Goal: Information Seeking & Learning: Learn about a topic

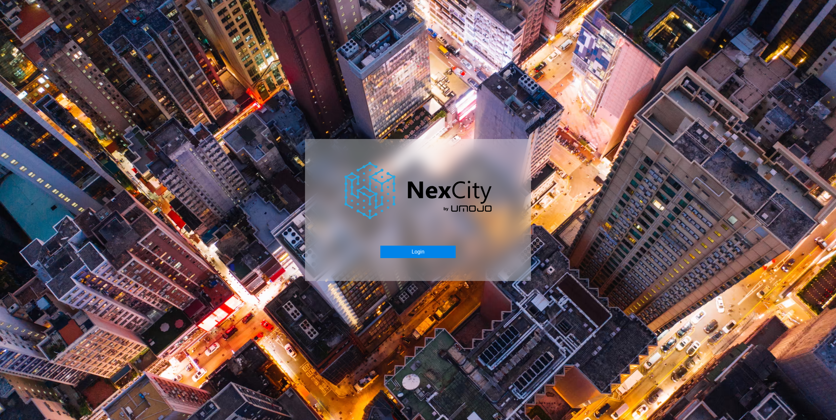
click at [434, 255] on button "Login" at bounding box center [417, 252] width 75 height 12
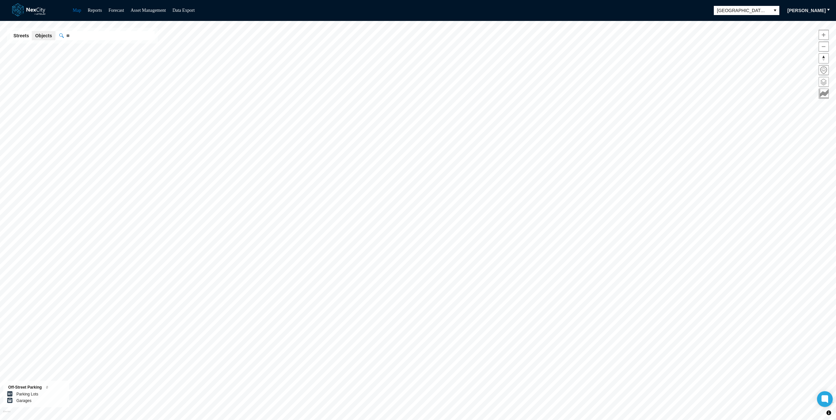
click at [821, 83] on span at bounding box center [823, 81] width 9 height 9
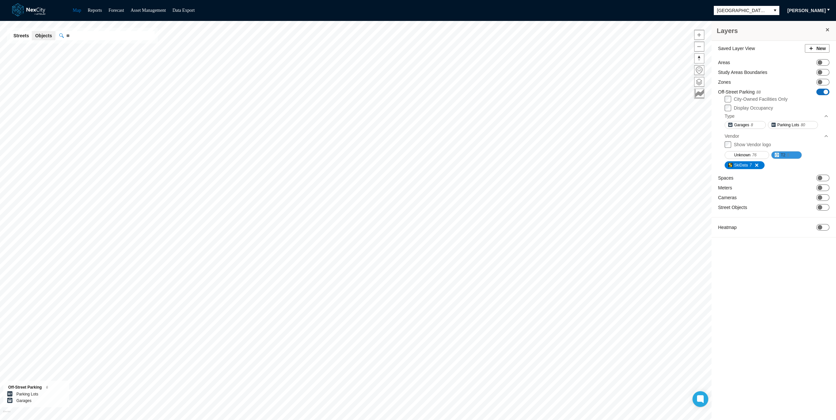
click at [776, 152] on button "T2 5" at bounding box center [786, 155] width 31 height 8
click at [755, 164] on span at bounding box center [754, 165] width 5 height 5
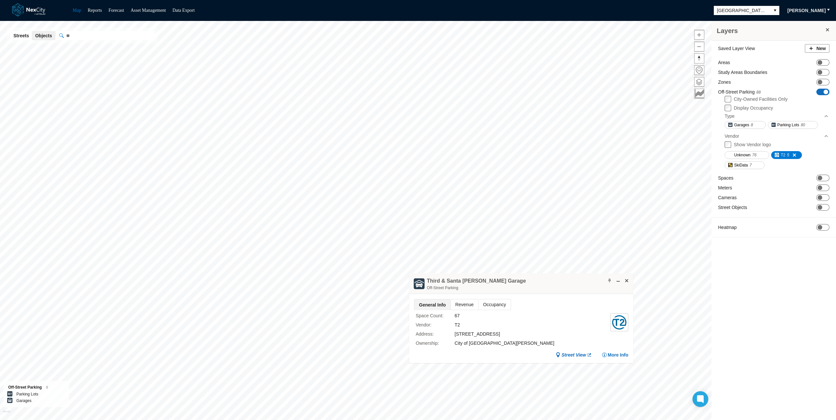
drag, startPoint x: 490, startPoint y: 295, endPoint x: 489, endPoint y: 299, distance: 4.1
click at [490, 296] on div "General Info Revenue Occupancy Space Count : 67 Vendor : T2 Address : [STREET_A…" at bounding box center [521, 328] width 224 height 69
click at [489, 302] on span "Occupancy" at bounding box center [494, 305] width 32 height 10
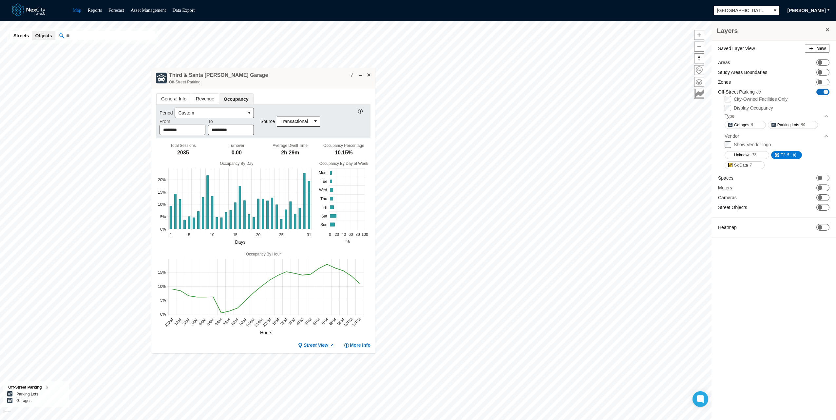
drag, startPoint x: 541, startPoint y: 278, endPoint x: 280, endPoint y: 72, distance: 332.5
click at [280, 72] on div "Third & Santa [PERSON_NAME] Garage Off-Street Parking" at bounding box center [263, 78] width 224 height 21
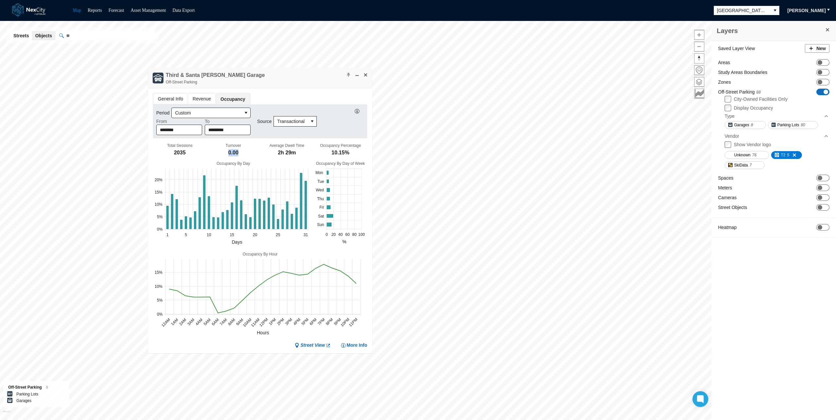
drag, startPoint x: 224, startPoint y: 153, endPoint x: 237, endPoint y: 152, distance: 12.6
click at [237, 152] on div "Turnover 0.00" at bounding box center [234, 150] width 54 height 14
click at [233, 151] on div "0.00" at bounding box center [233, 152] width 10 height 7
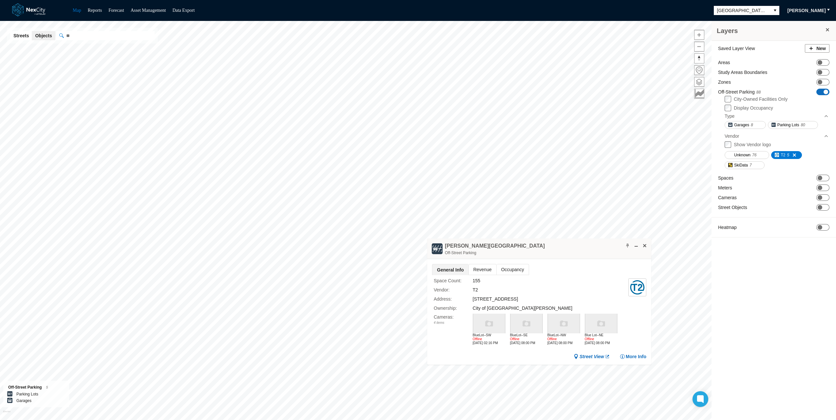
click at [505, 268] on span "Occupancy" at bounding box center [512, 270] width 32 height 10
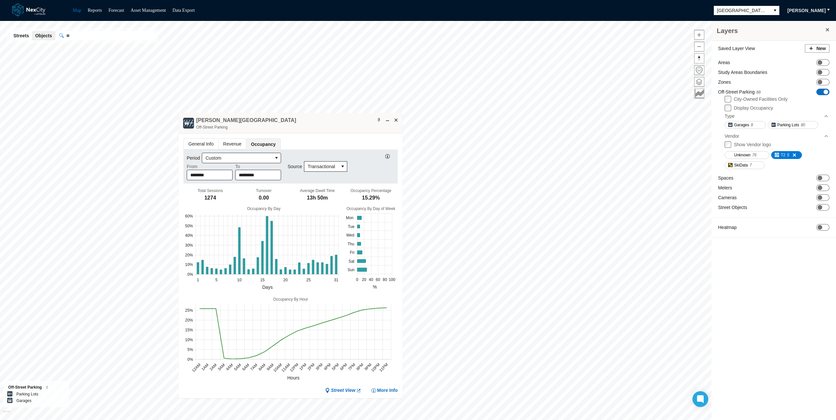
drag, startPoint x: 576, startPoint y: 245, endPoint x: 327, endPoint y: 120, distance: 278.6
click at [327, 120] on div "[PERSON_NAME] [GEOGRAPHIC_DATA]" at bounding box center [290, 123] width 224 height 21
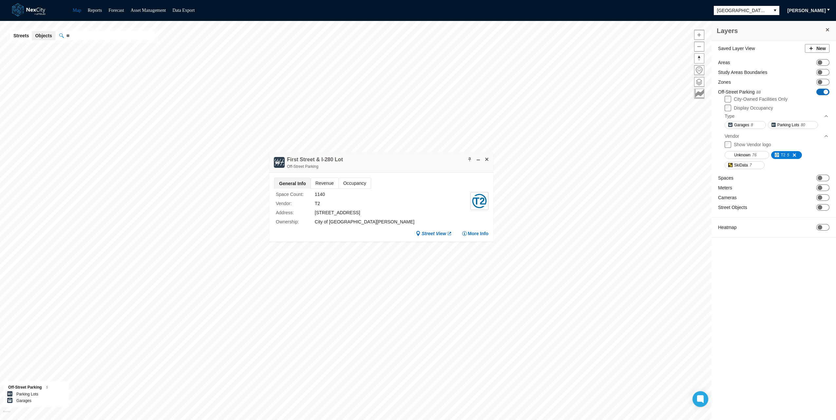
drag, startPoint x: 516, startPoint y: 207, endPoint x: 318, endPoint y: 137, distance: 210.3
click at [318, 152] on div "First Street & I-280 Lot Off-Street Parking" at bounding box center [381, 162] width 224 height 21
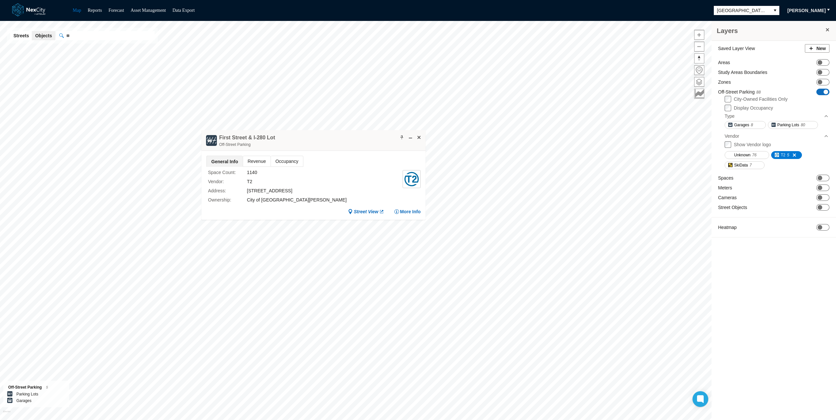
click at [293, 158] on span "Occupancy" at bounding box center [287, 161] width 32 height 10
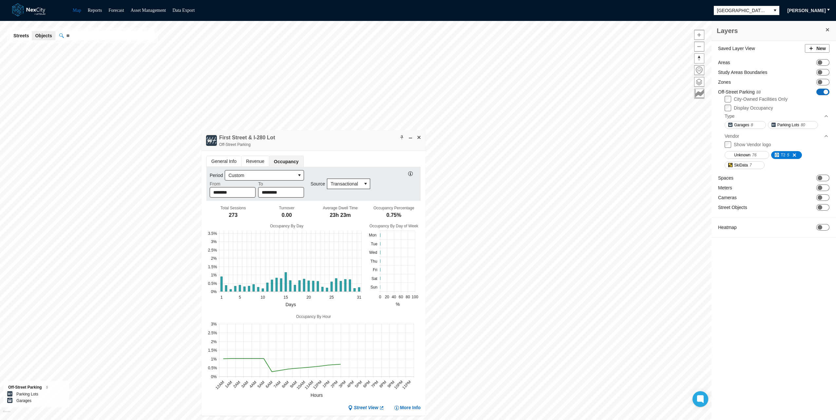
click at [223, 161] on span "General Info" at bounding box center [224, 161] width 34 height 10
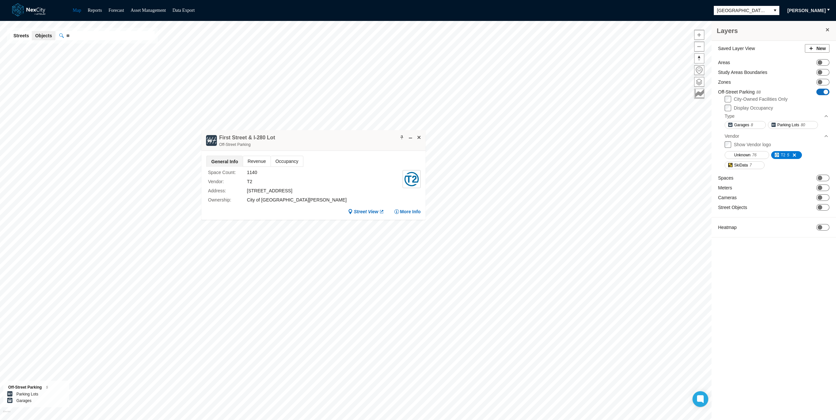
click at [250, 172] on div "1140" at bounding box center [325, 172] width 156 height 7
click at [283, 163] on span "Occupancy" at bounding box center [287, 161] width 32 height 10
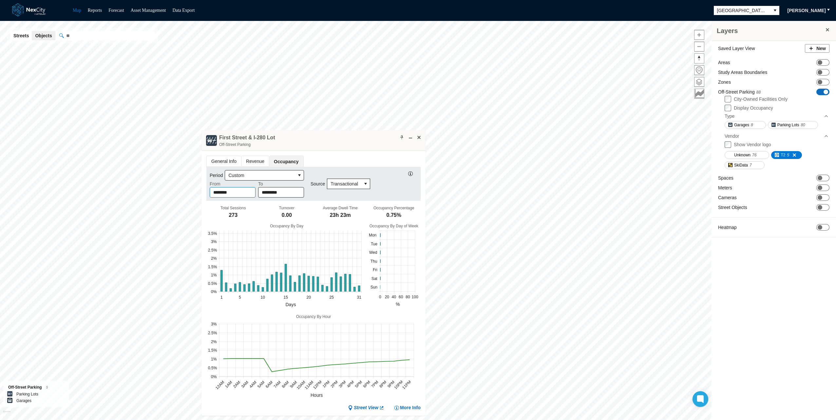
click at [223, 193] on input "********" at bounding box center [232, 193] width 45 height 10
click at [328, 156] on ul "General Info Revenue Occupancy" at bounding box center [313, 161] width 214 height 11
click at [234, 215] on div "273" at bounding box center [233, 215] width 9 height 7
click at [217, 158] on span "General Info" at bounding box center [224, 161] width 34 height 10
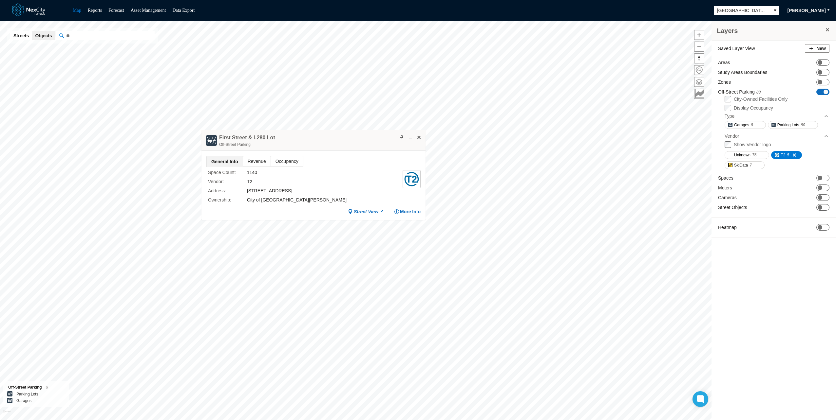
click at [255, 174] on div "1140" at bounding box center [325, 172] width 156 height 7
click at [289, 162] on span "Occupancy" at bounding box center [287, 161] width 32 height 10
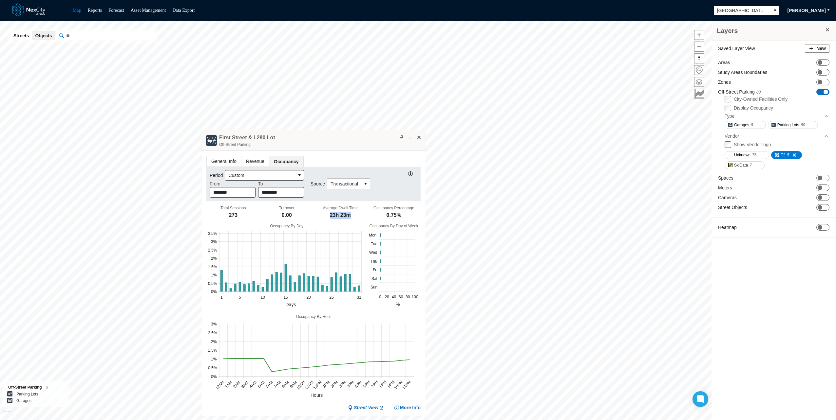
drag, startPoint x: 325, startPoint y: 215, endPoint x: 346, endPoint y: 214, distance: 21.7
click at [346, 214] on div "Average Dwell Time 23h 23m" at bounding box center [340, 213] width 54 height 14
drag, startPoint x: 279, startPoint y: 214, endPoint x: 290, endPoint y: 217, distance: 11.4
click at [290, 217] on div "Turnover 0.00" at bounding box center [287, 213] width 54 height 14
click at [233, 217] on div "273" at bounding box center [233, 215] width 9 height 7
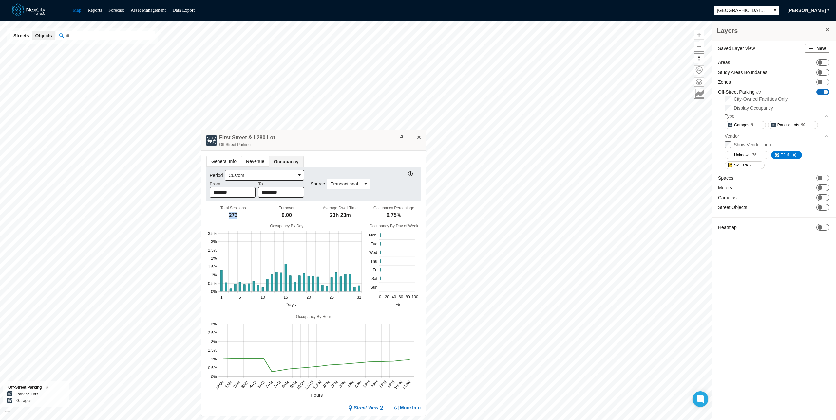
click at [233, 217] on div "273" at bounding box center [233, 215] width 9 height 7
drag, startPoint x: 233, startPoint y: 217, endPoint x: 307, endPoint y: 140, distance: 106.3
click at [307, 140] on div "First Street & I-280 Lot Off-Street Parking" at bounding box center [313, 140] width 224 height 21
click at [235, 214] on div "273" at bounding box center [233, 215] width 9 height 7
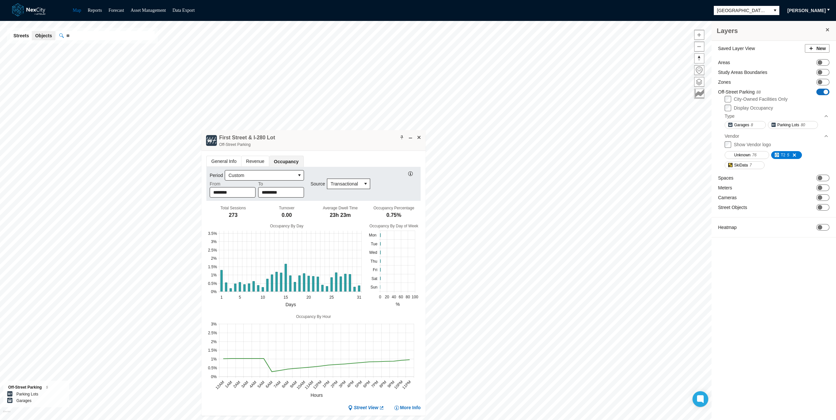
click at [230, 214] on div "273" at bounding box center [233, 215] width 9 height 7
drag, startPoint x: 379, startPoint y: 216, endPoint x: 400, endPoint y: 214, distance: 20.7
click at [400, 214] on div "Occupancy Percentage 0.75%" at bounding box center [394, 213] width 54 height 14
click at [235, 193] on input "********" at bounding box center [232, 193] width 45 height 10
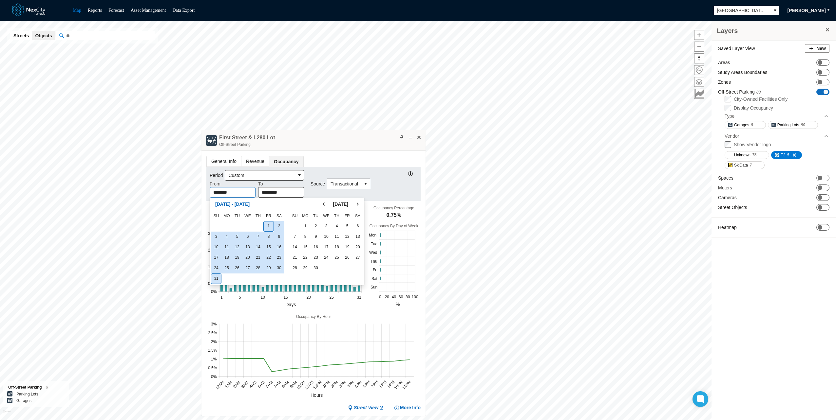
click at [270, 223] on span "1" at bounding box center [268, 226] width 9 height 9
click at [260, 236] on span "7" at bounding box center [257, 237] width 9 height 9
type input "********"
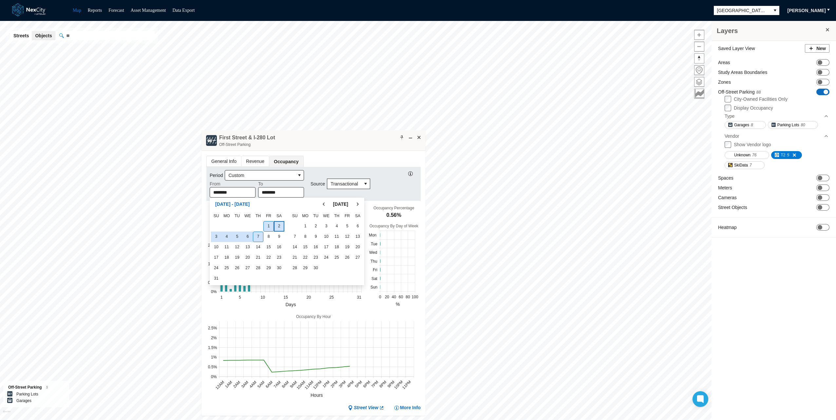
click at [331, 160] on ul "General Info Revenue Occupancy" at bounding box center [313, 161] width 214 height 11
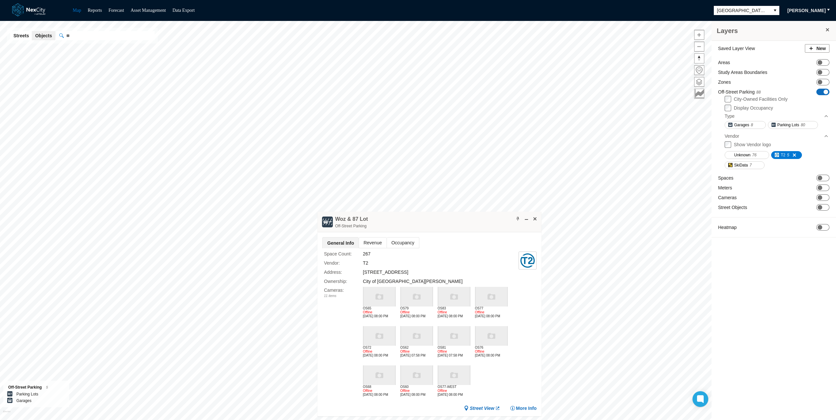
click at [399, 245] on span "Occupancy" at bounding box center [403, 243] width 32 height 10
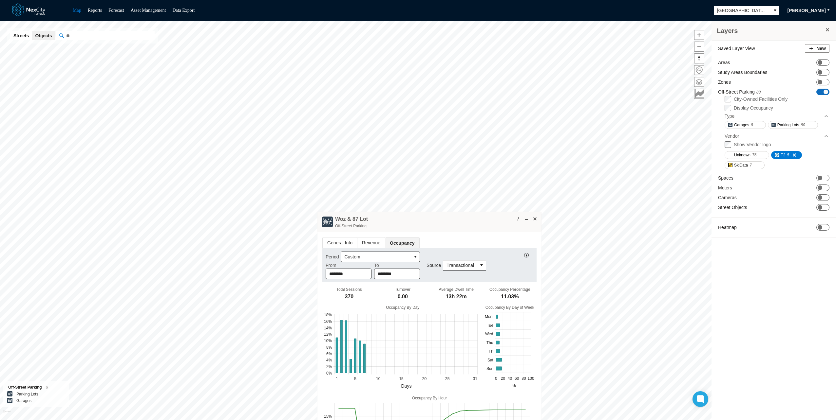
click at [334, 241] on span "General Info" at bounding box center [340, 243] width 34 height 10
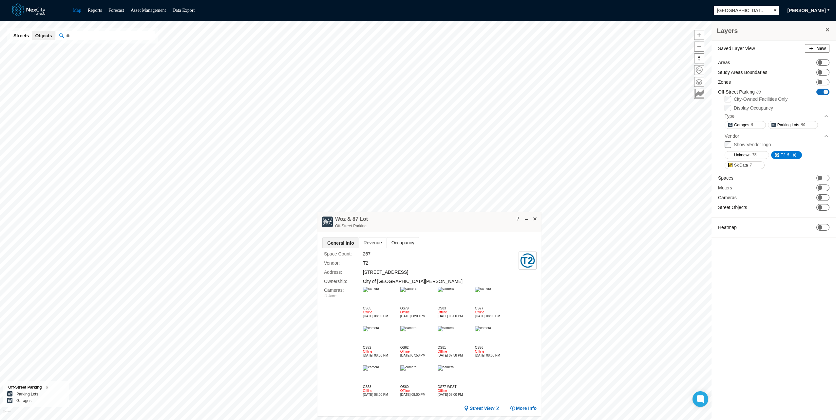
click at [415, 240] on span "Occupancy" at bounding box center [403, 243] width 32 height 10
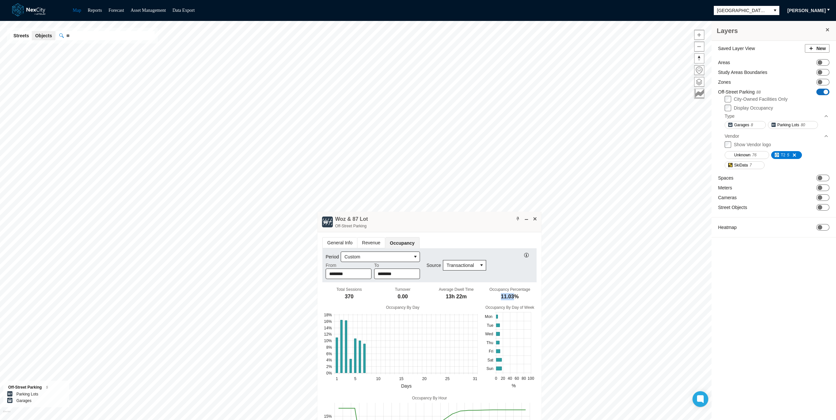
drag, startPoint x: 497, startPoint y: 294, endPoint x: 511, endPoint y: 294, distance: 13.4
click at [511, 294] on div "Occupancy Percentage 11.03%" at bounding box center [510, 295] width 54 height 14
drag, startPoint x: 395, startPoint y: 296, endPoint x: 409, endPoint y: 296, distance: 13.8
click at [409, 296] on div "Turnover 0.00" at bounding box center [403, 295] width 54 height 14
click at [351, 276] on input "********" at bounding box center [348, 274] width 45 height 10
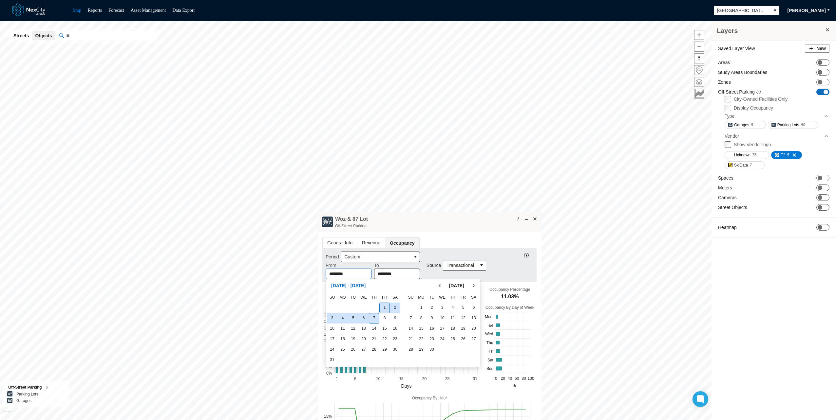
click at [386, 307] on span "1" at bounding box center [384, 308] width 9 height 9
click at [396, 346] on span "30" at bounding box center [394, 349] width 9 height 9
type input "*********"
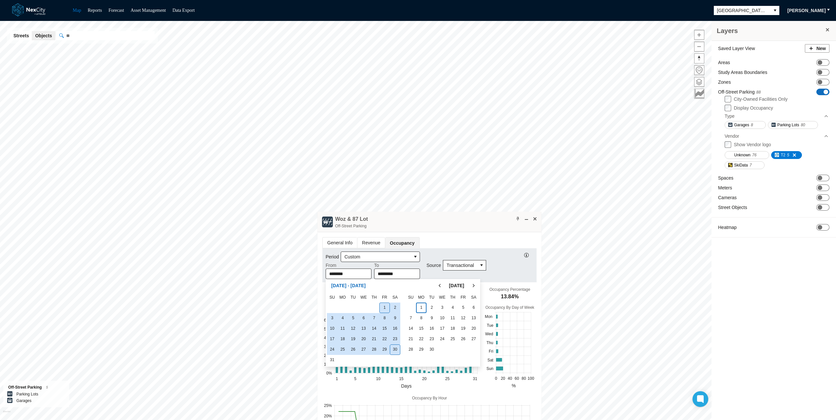
click at [455, 232] on div "Woz & 87 Lot Off-Street Parking" at bounding box center [429, 222] width 224 height 21
click at [453, 241] on ul "General Info Revenue Occupancy" at bounding box center [429, 242] width 214 height 11
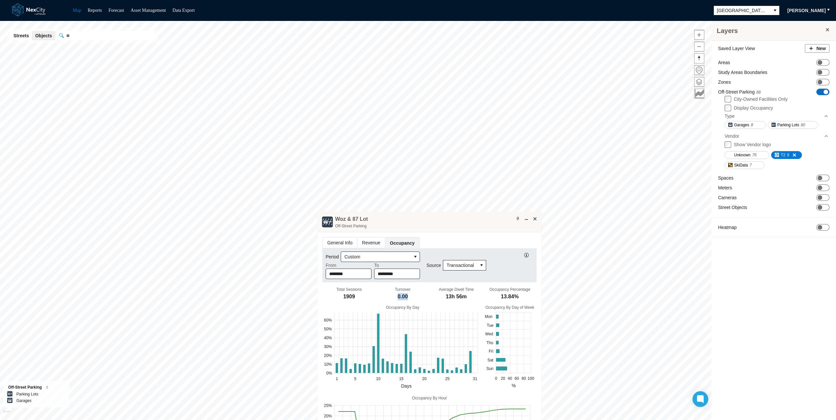
drag, startPoint x: 396, startPoint y: 297, endPoint x: 407, endPoint y: 297, distance: 11.1
click at [407, 297] on div "Turnover 0.00" at bounding box center [403, 295] width 54 height 14
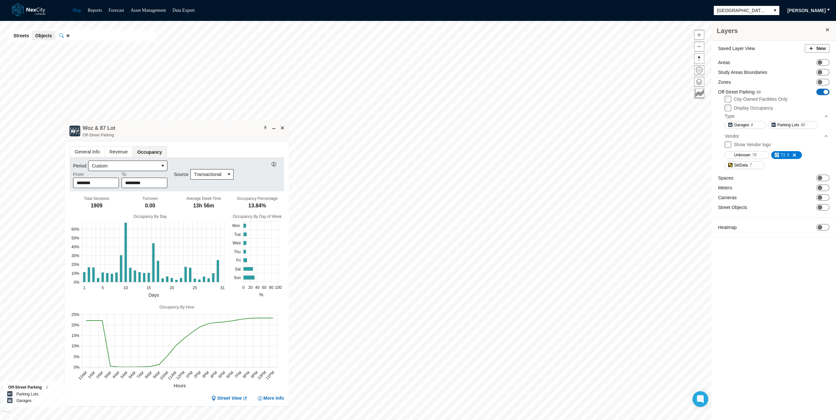
drag, startPoint x: 410, startPoint y: 220, endPoint x: 191, endPoint y: 131, distance: 236.4
click at [191, 131] on div "Woz & 87 Lot Off-Street Parking" at bounding box center [177, 131] width 224 height 21
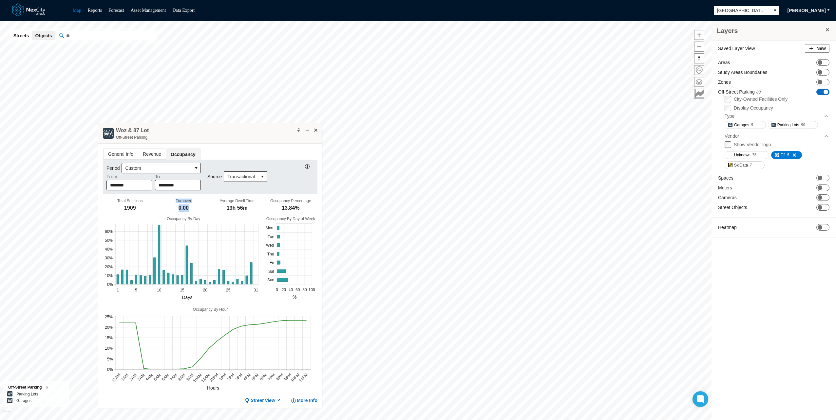
drag, startPoint x: 173, startPoint y: 205, endPoint x: 193, endPoint y: 208, distance: 19.9
click at [193, 208] on div "Turnover 0.00" at bounding box center [184, 206] width 54 height 14
click at [283, 208] on div "13.84%" at bounding box center [291, 208] width 18 height 7
drag, startPoint x: 175, startPoint y: 208, endPoint x: 185, endPoint y: 208, distance: 9.8
click at [185, 208] on div "Turnover 0.00" at bounding box center [184, 206] width 54 height 14
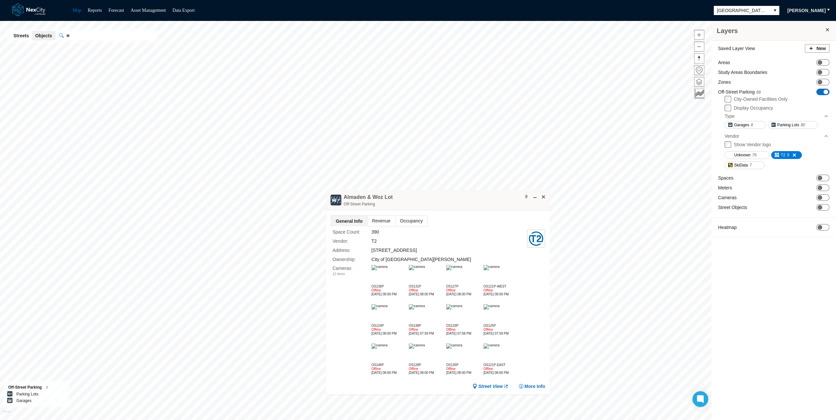
click at [415, 217] on span "Occupancy" at bounding box center [411, 221] width 32 height 10
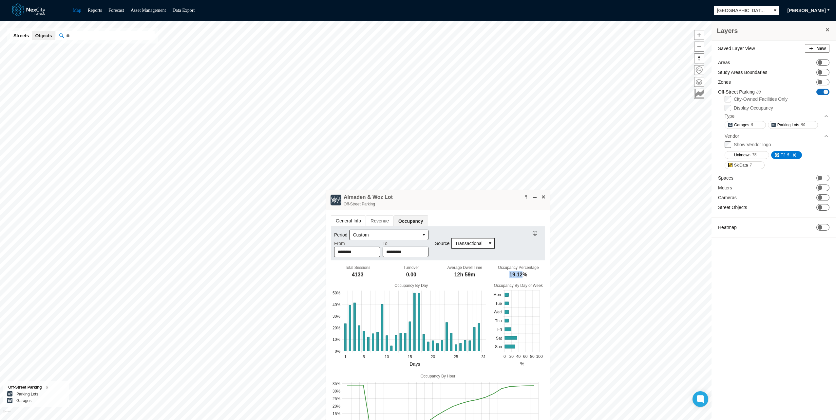
drag, startPoint x: 507, startPoint y: 275, endPoint x: 518, endPoint y: 274, distance: 10.6
click at [518, 274] on div "19.12%" at bounding box center [518, 274] width 18 height 7
drag, startPoint x: 405, startPoint y: 274, endPoint x: 417, endPoint y: 272, distance: 11.6
click at [417, 272] on div "Turnover 0.00" at bounding box center [411, 273] width 54 height 14
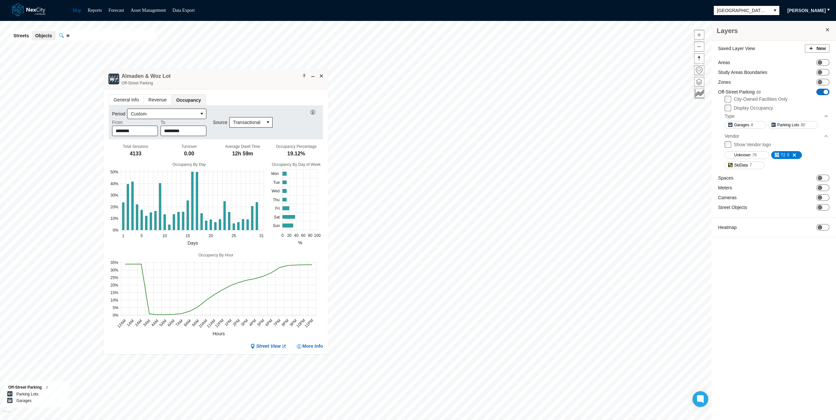
drag, startPoint x: 417, startPoint y: 272, endPoint x: 233, endPoint y: 72, distance: 271.2
click at [233, 72] on div "Almaden & Woz Lot Off-Street Parking" at bounding box center [216, 79] width 224 height 21
click at [733, 8] on span "[GEOGRAPHIC_DATA][PERSON_NAME]" at bounding box center [742, 10] width 50 height 7
click at [821, 90] on span "ON OFF" at bounding box center [822, 92] width 13 height 7
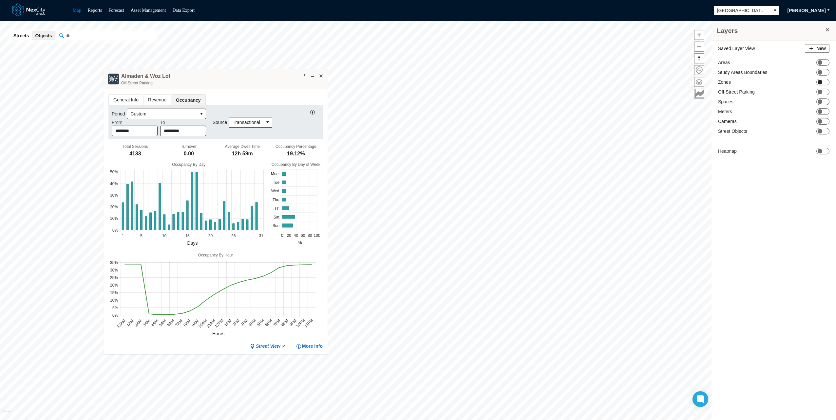
click at [819, 82] on span at bounding box center [819, 82] width 5 height 5
click at [320, 76] on span at bounding box center [320, 75] width 5 height 5
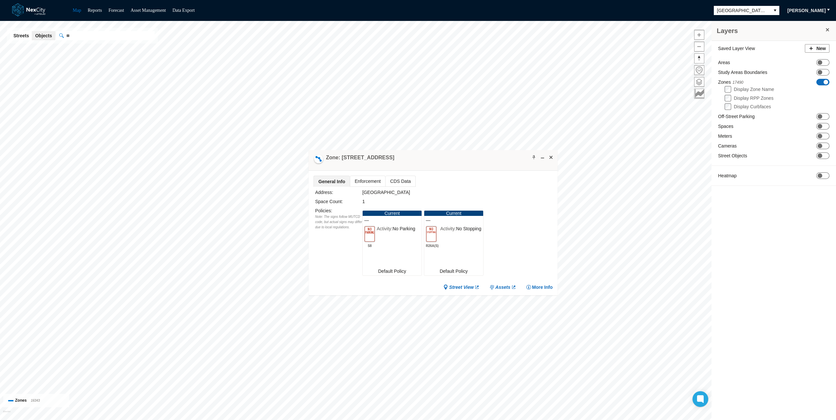
click at [744, 105] on label "Display Curbfaces" at bounding box center [752, 106] width 37 height 5
click at [747, 96] on label "Display RPP Zones" at bounding box center [754, 98] width 40 height 5
click at [824, 125] on span "ON OFF" at bounding box center [822, 126] width 13 height 7
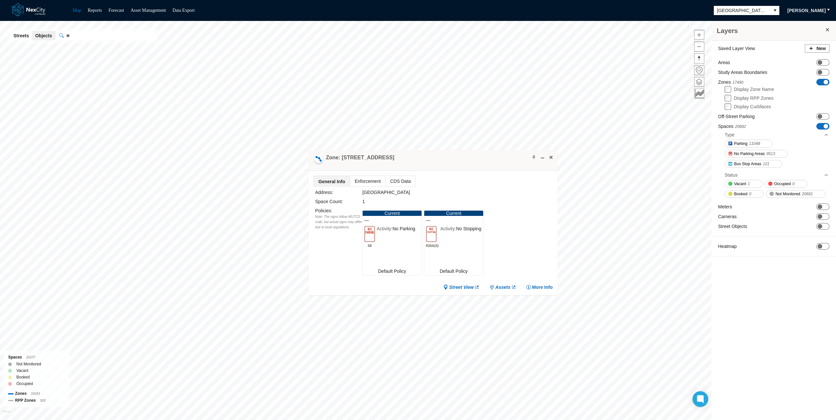
click at [818, 82] on span "ON OFF" at bounding box center [822, 82] width 13 height 7
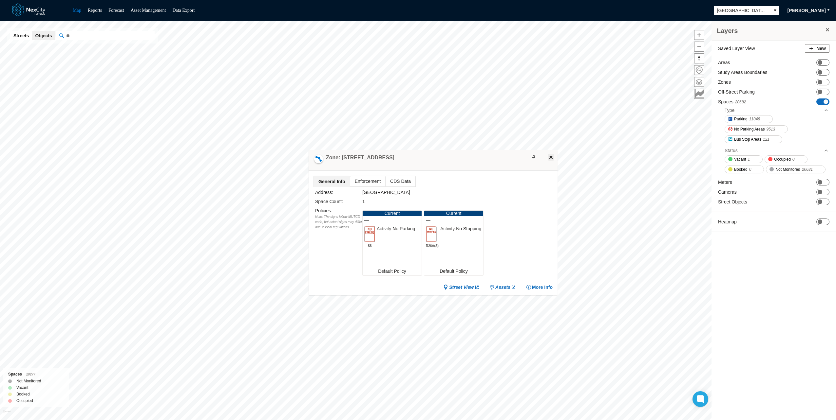
click at [552, 155] on span at bounding box center [550, 157] width 5 height 5
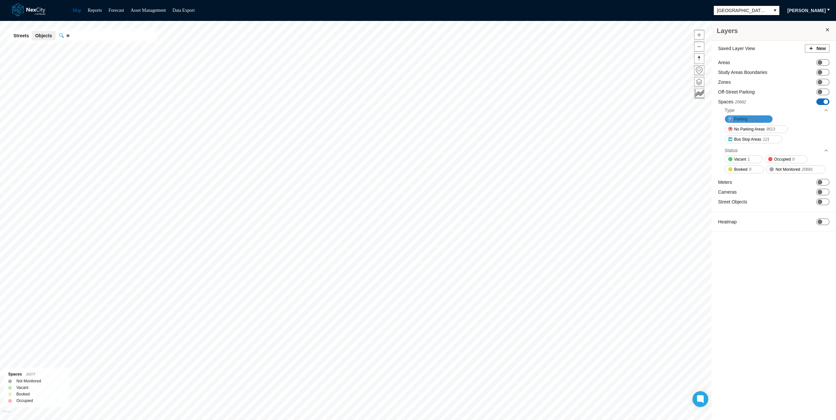
click at [743, 122] on button "Parking 11048" at bounding box center [748, 119] width 48 height 8
click at [371, 213] on span "Occupancy" at bounding box center [369, 213] width 32 height 10
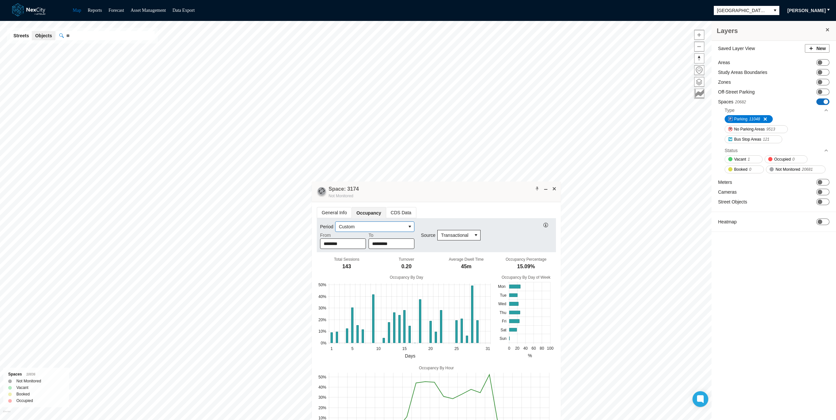
click at [367, 227] on span "Custom" at bounding box center [371, 227] width 64 height 7
click at [456, 215] on ul "General Info Occupancy CDS Data" at bounding box center [436, 212] width 239 height 11
drag, startPoint x: 446, startPoint y: 204, endPoint x: 437, endPoint y: 186, distance: 20.5
click at [437, 186] on div "Space: 3174 Not Monitored General Info Occupancy CDS Data Period Custom *******…" at bounding box center [436, 325] width 249 height 286
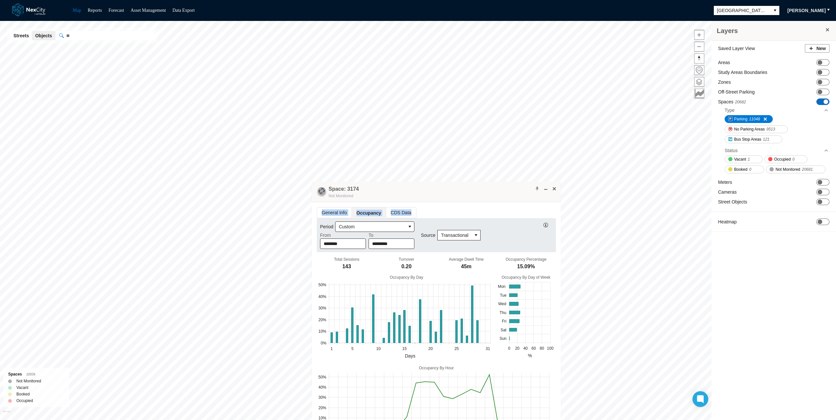
drag, startPoint x: 437, startPoint y: 186, endPoint x: 439, endPoint y: 206, distance: 20.7
click at [439, 206] on div "General Info Occupancy CDS Data Period Custom ******** From ********* To Source…" at bounding box center [436, 334] width 249 height 265
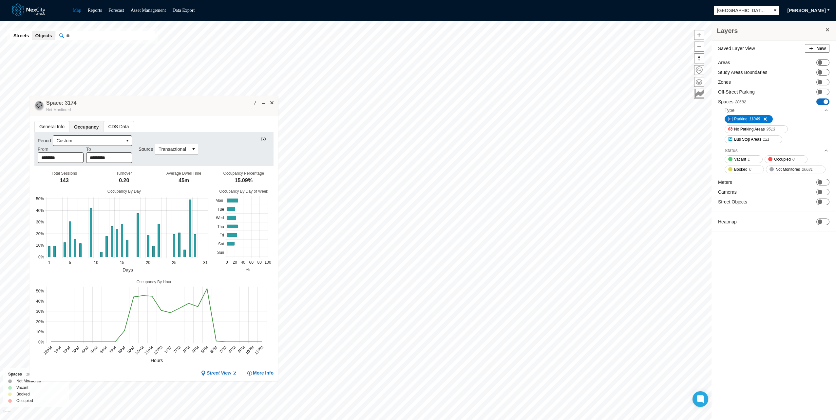
drag, startPoint x: 407, startPoint y: 189, endPoint x: 134, endPoint y: 102, distance: 286.1
click at [116, 99] on div "Space: 3174 Not Monitored" at bounding box center [153, 106] width 249 height 21
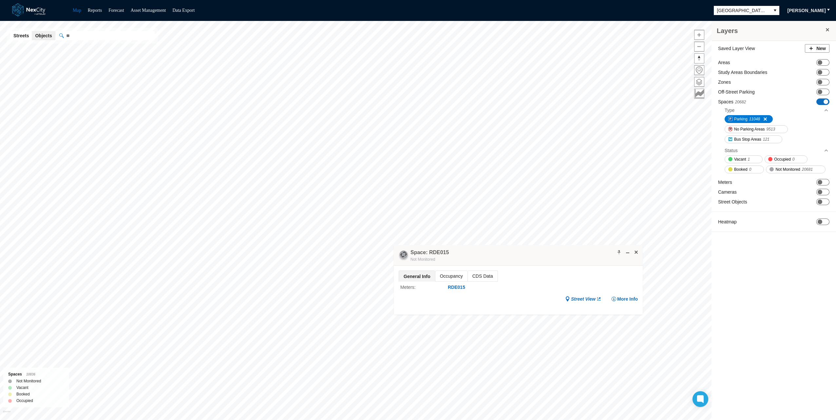
click at [448, 277] on span "Occupancy" at bounding box center [451, 276] width 32 height 10
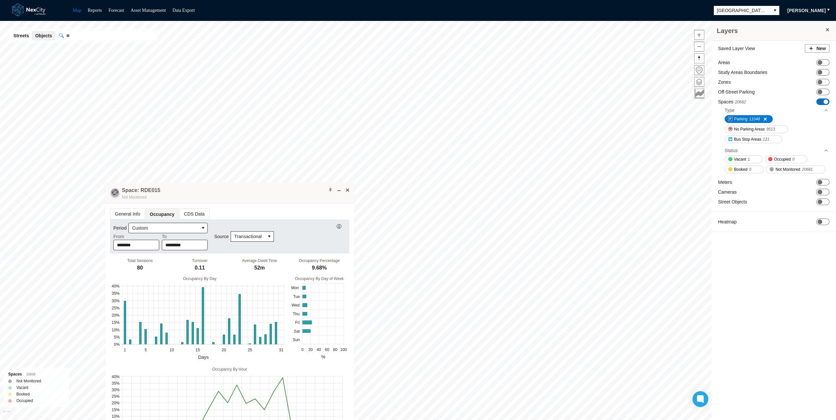
drag, startPoint x: 528, startPoint y: 254, endPoint x: 215, endPoint y: 192, distance: 319.5
click at [198, 190] on div "Space: RDE015 Not Monitored" at bounding box center [229, 193] width 249 height 21
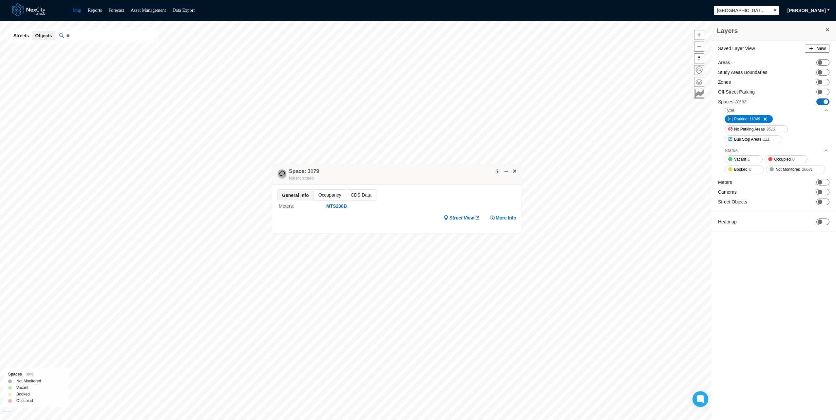
drag, startPoint x: 398, startPoint y: 168, endPoint x: 324, endPoint y: 205, distance: 83.0
click at [320, 185] on div "Space: 3179 Not Monitored" at bounding box center [396, 174] width 249 height 21
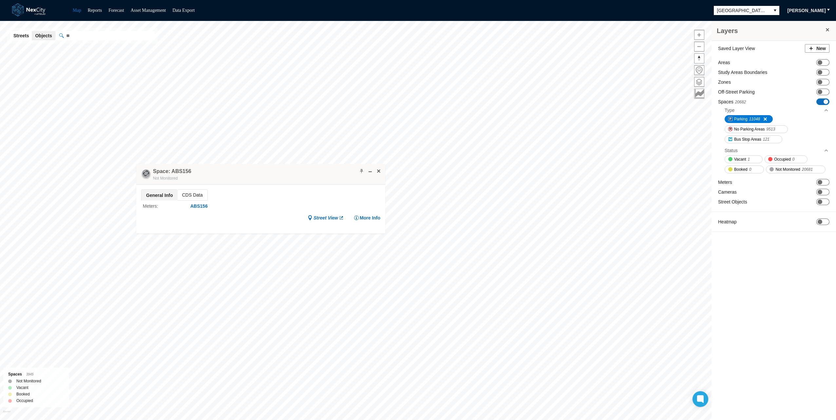
drag, startPoint x: 262, startPoint y: 166, endPoint x: 242, endPoint y: 215, distance: 53.0
click at [242, 185] on div "Space: ABS156 Not Monitored" at bounding box center [260, 174] width 249 height 21
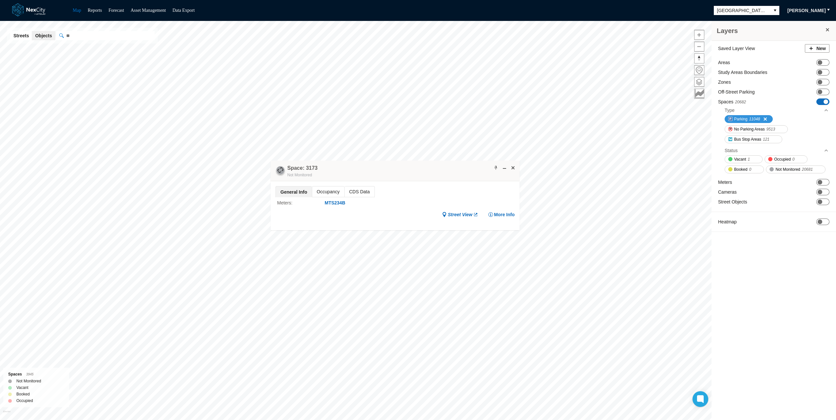
click at [764, 117] on span at bounding box center [762, 119] width 5 height 5
click at [514, 167] on span at bounding box center [512, 167] width 5 height 5
click at [734, 116] on span "Parking" at bounding box center [740, 119] width 13 height 7
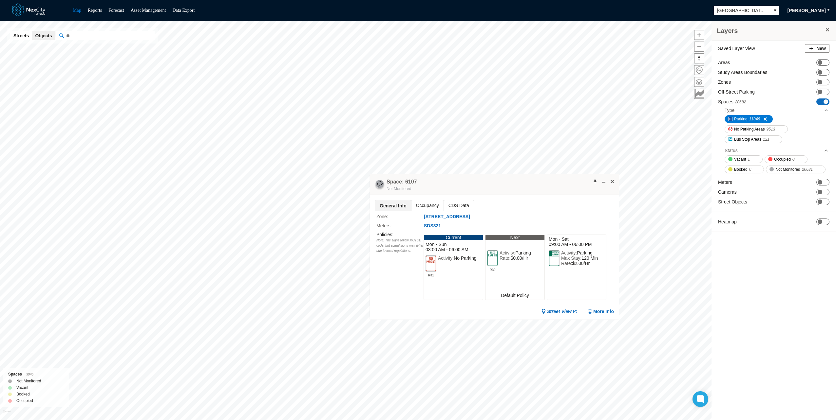
click at [419, 204] on span "Occupancy" at bounding box center [427, 205] width 32 height 10
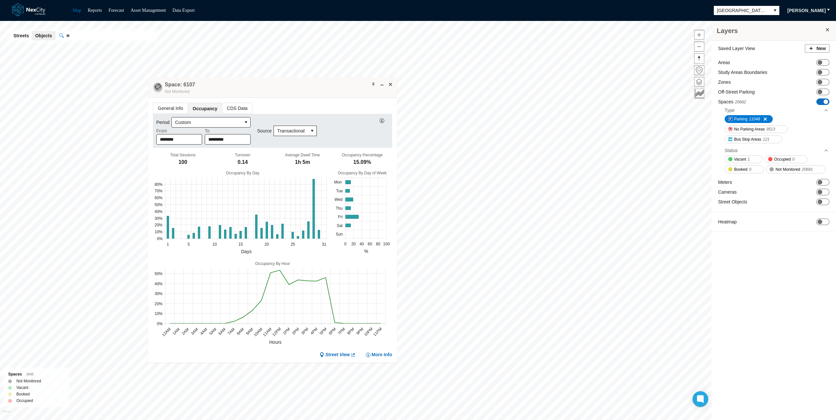
drag, startPoint x: 549, startPoint y: 183, endPoint x: 327, endPoint y: 86, distance: 242.4
click at [327, 86] on div "Space: 6107 Not Monitored" at bounding box center [272, 87] width 249 height 21
drag, startPoint x: 236, startPoint y: 160, endPoint x: 247, endPoint y: 158, distance: 11.4
click at [247, 158] on div "Turnover 0.14" at bounding box center [243, 160] width 60 height 14
drag, startPoint x: 247, startPoint y: 158, endPoint x: 236, endPoint y: 163, distance: 11.7
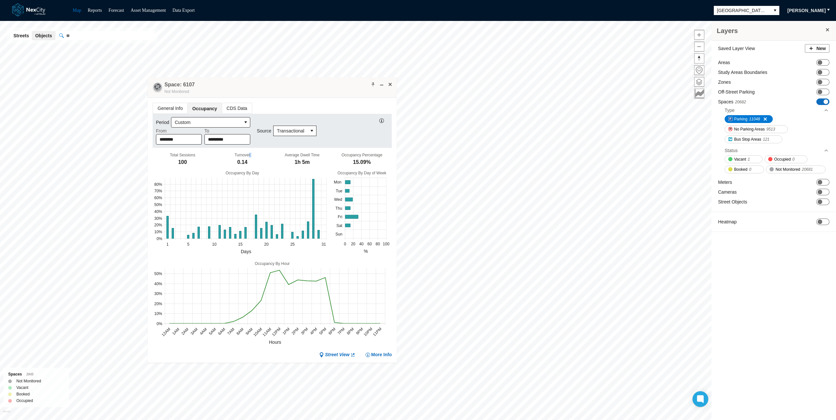
click at [237, 163] on div "0.14" at bounding box center [242, 162] width 10 height 7
click at [379, 352] on span "More Info" at bounding box center [381, 355] width 21 height 6
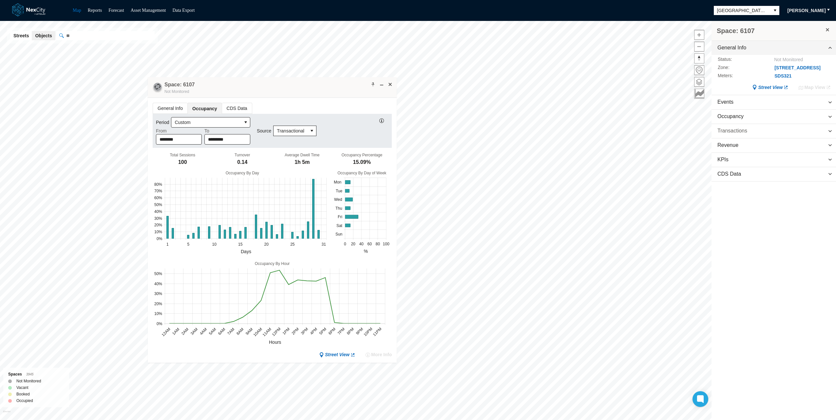
click at [817, 126] on span "Transactions" at bounding box center [773, 131] width 124 height 14
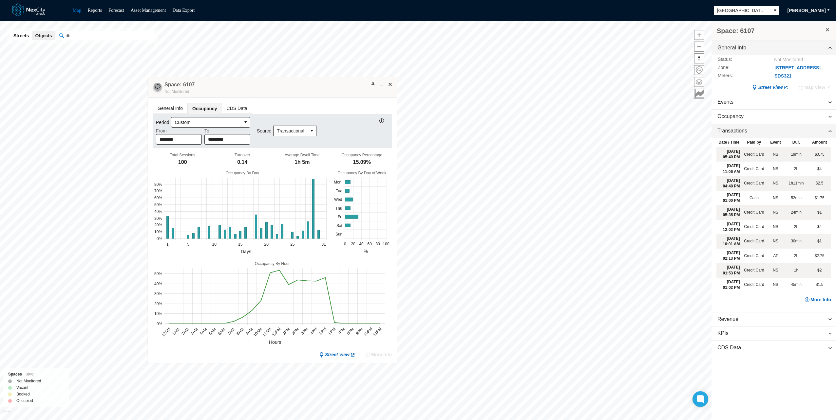
click at [697, 80] on span at bounding box center [698, 81] width 9 height 9
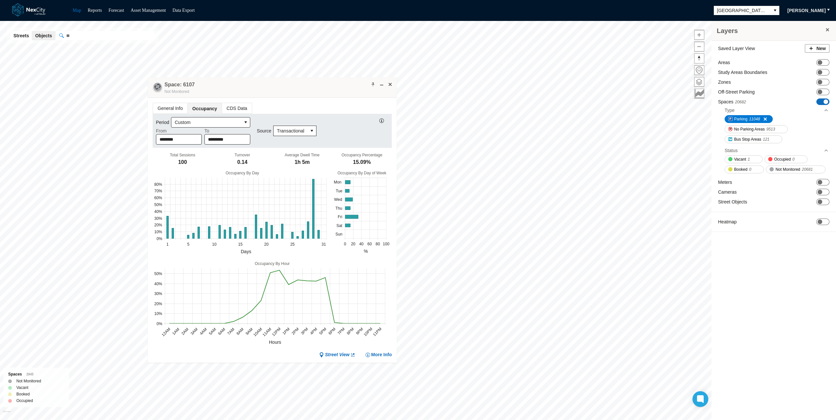
click at [817, 103] on span "ON OFF" at bounding box center [822, 102] width 13 height 7
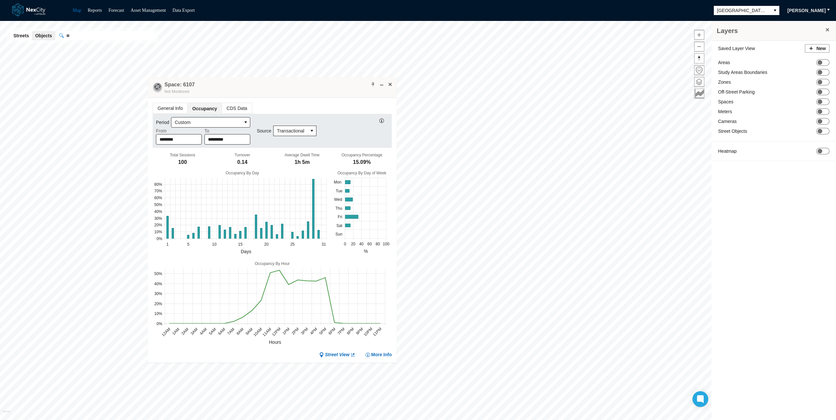
click at [815, 87] on div "Saved Layer View New Areas ON OFF Study Areas Boundaries ON OFF Zones ON OFF Of…" at bounding box center [773, 104] width 124 height 127
click at [818, 90] on span at bounding box center [819, 92] width 5 height 5
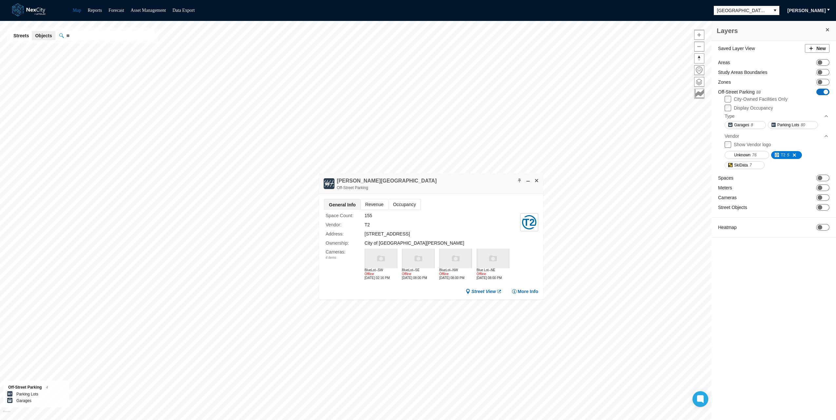
drag, startPoint x: 450, startPoint y: 292, endPoint x: 454, endPoint y: 161, distance: 131.0
click at [454, 174] on div "[PERSON_NAME] [GEOGRAPHIC_DATA]" at bounding box center [431, 184] width 224 height 21
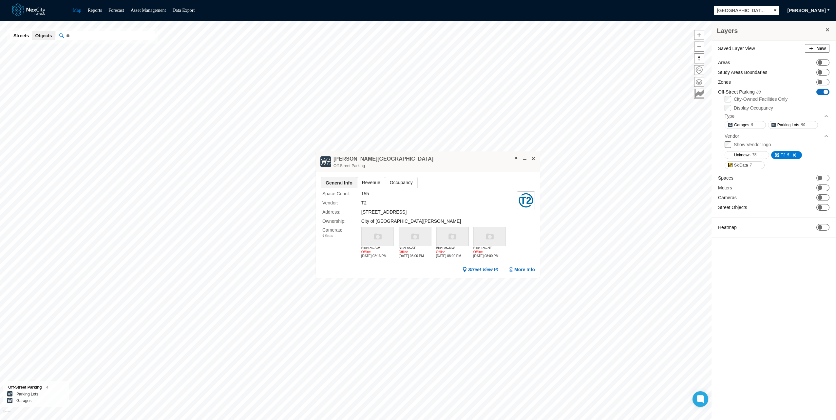
click at [400, 183] on span "Occupancy" at bounding box center [401, 182] width 32 height 10
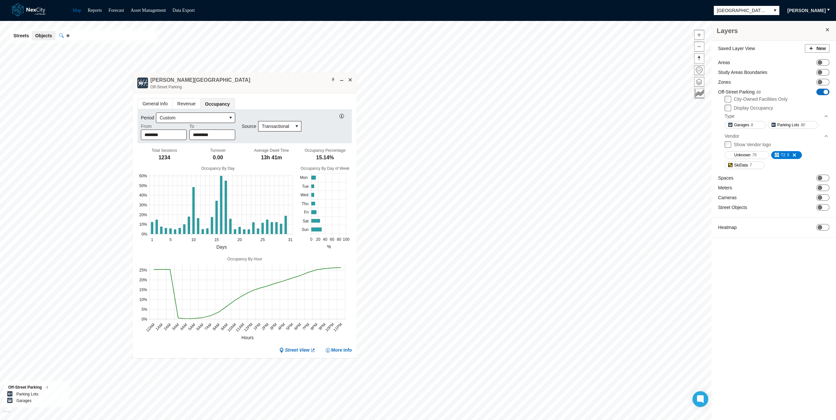
drag, startPoint x: 463, startPoint y: 158, endPoint x: 280, endPoint y: 80, distance: 199.3
click at [280, 80] on div "[PERSON_NAME] [GEOGRAPHIC_DATA]" at bounding box center [245, 83] width 224 height 21
click at [349, 78] on span at bounding box center [349, 79] width 5 height 5
